Goal: Check status: Check status

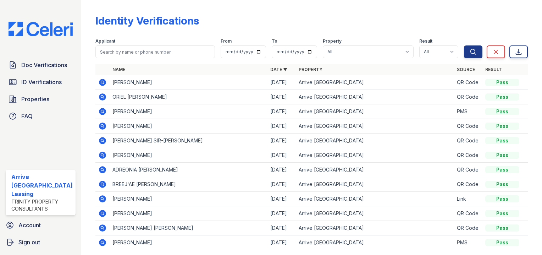
click at [99, 96] on icon at bounding box center [102, 96] width 7 height 7
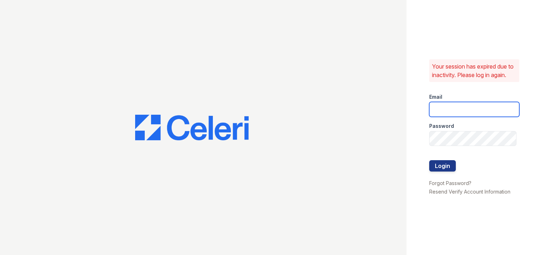
type input "[EMAIL_ADDRESS][DOMAIN_NAME]"
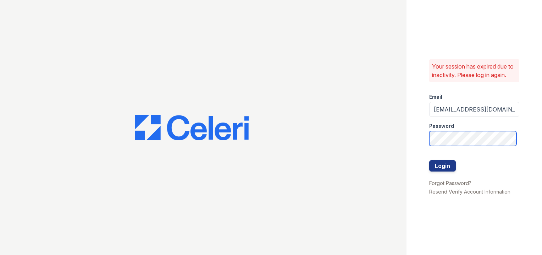
click at [84, 96] on div "Your session has expired due to inactivity. Please log in again. Email [EMAIL_A…" at bounding box center [271, 127] width 542 height 255
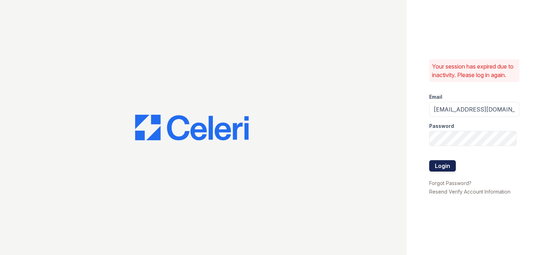
click at [441, 170] on button "Login" at bounding box center [442, 165] width 27 height 11
click at [440, 169] on button "Login" at bounding box center [442, 165] width 27 height 11
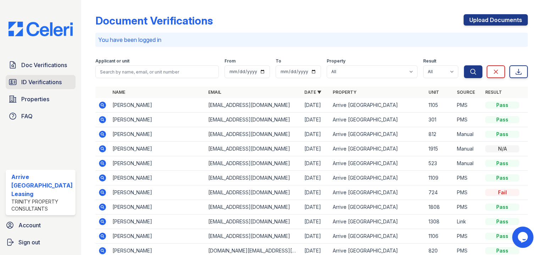
click at [59, 84] on span "ID Verifications" at bounding box center [41, 82] width 40 height 9
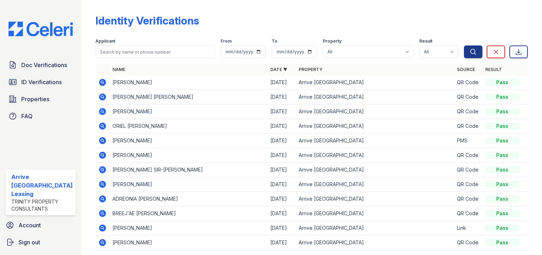
click at [101, 99] on icon at bounding box center [102, 96] width 7 height 7
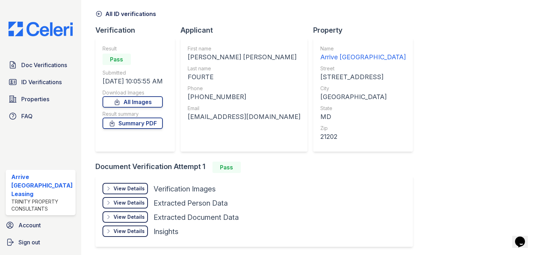
scroll to position [52, 0]
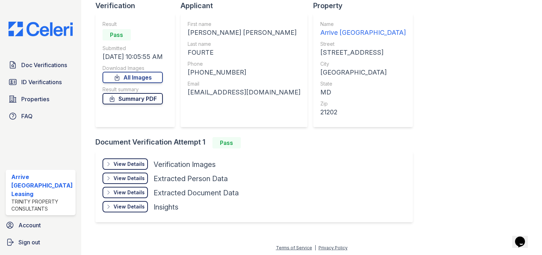
click at [142, 99] on link "Summary PDF" at bounding box center [132, 98] width 60 height 11
drag, startPoint x: 38, startPoint y: 83, endPoint x: 44, endPoint y: 82, distance: 6.5
click at [38, 83] on span "ID Verifications" at bounding box center [41, 82] width 40 height 9
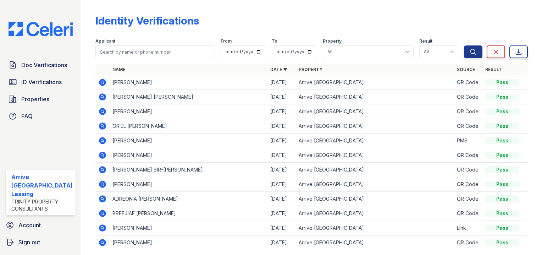
click at [99, 167] on icon at bounding box center [102, 169] width 9 height 9
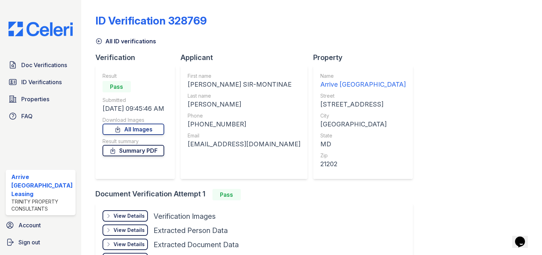
click at [98, 154] on div "Result Pass Submitted [DATE] 09:45:46 AM Download Images All Images Result summ…" at bounding box center [134, 121] width 79 height 113
click at [116, 151] on icon at bounding box center [112, 150] width 7 height 7
